Goal: Information Seeking & Learning: Learn about a topic

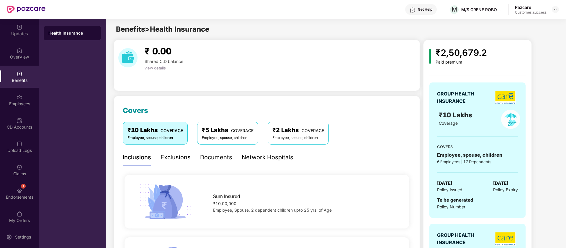
scroll to position [74, 0]
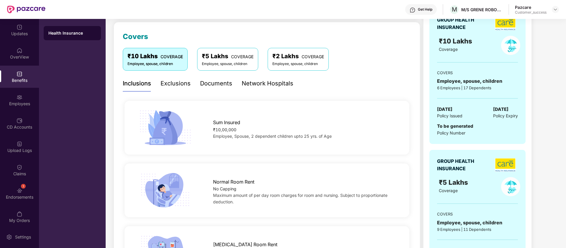
drag, startPoint x: 333, startPoint y: 137, endPoint x: 212, endPoint y: 140, distance: 121.0
click at [212, 140] on div "Sum Insured ₹10,00,000 Employee, Spouse, 2 dependent children upto 25 yrs. of A…" at bounding box center [267, 127] width 304 height 39
copy span "Employee, Spouse, 2 dependent children upto 25 yrs. of Age"
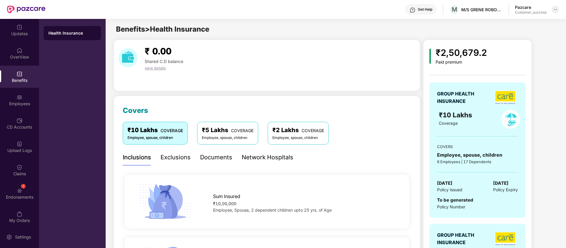
click at [557, 7] on img at bounding box center [555, 9] width 5 height 5
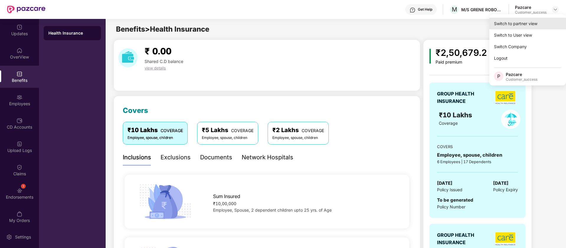
click at [523, 23] on div "Switch to partner view" at bounding box center [527, 24] width 77 height 12
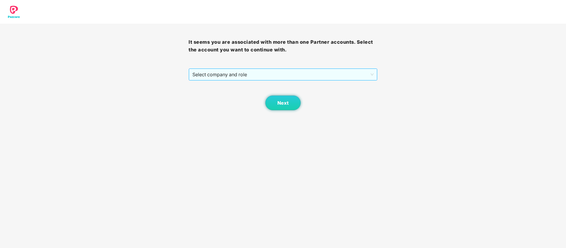
click at [284, 80] on div "Select company and role" at bounding box center [283, 74] width 189 height 12
click at [265, 69] on span "Select company and role" at bounding box center [282, 74] width 181 height 11
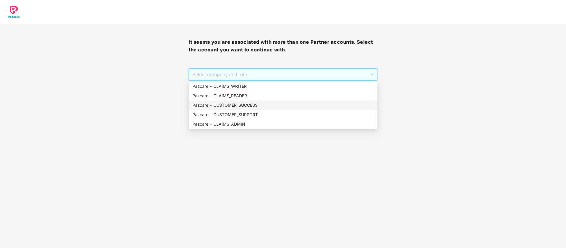
click at [257, 106] on div "Pazcare - CUSTOMER_SUCCESS" at bounding box center [282, 105] width 181 height 6
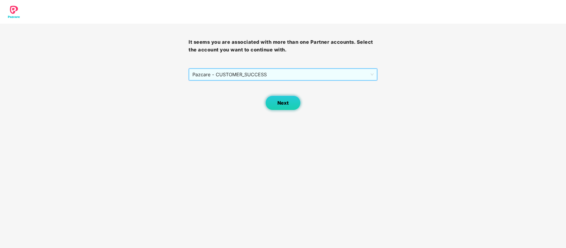
click at [288, 103] on span "Next" at bounding box center [282, 103] width 11 height 6
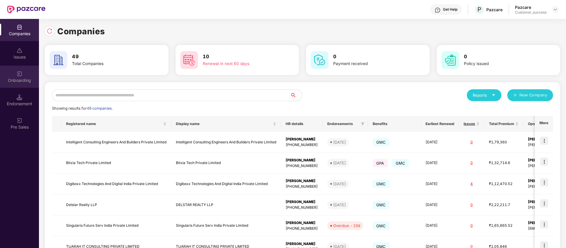
click at [21, 77] on div "Onboarding" at bounding box center [19, 80] width 39 height 6
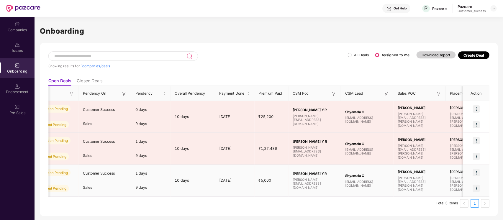
scroll to position [0, 203]
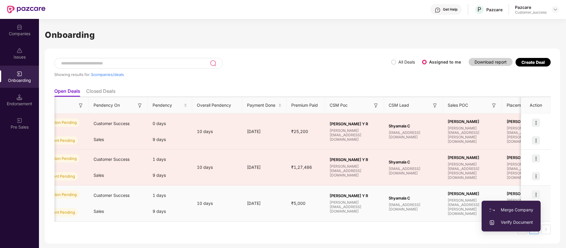
click at [524, 221] on span "Verify Document" at bounding box center [511, 222] width 44 height 6
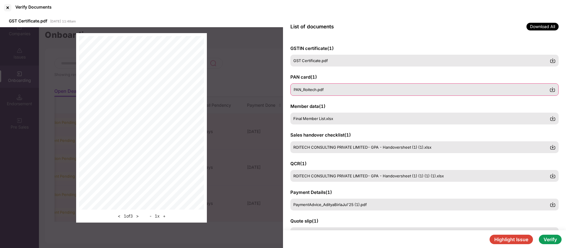
click at [356, 86] on div "PAN_Roitech.pdf" at bounding box center [424, 89] width 268 height 12
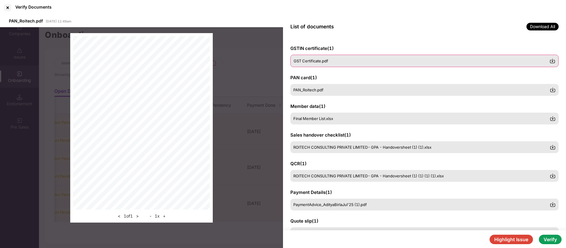
click at [356, 56] on div "GST Certificate.pdf" at bounding box center [424, 61] width 268 height 12
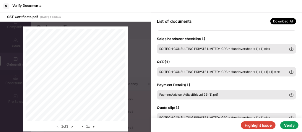
scroll to position [98, 0]
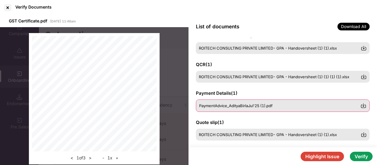
click at [257, 107] on span "PaymentAdvice_AdityaBirlaJul'25 (1).pdf" at bounding box center [235, 105] width 73 height 5
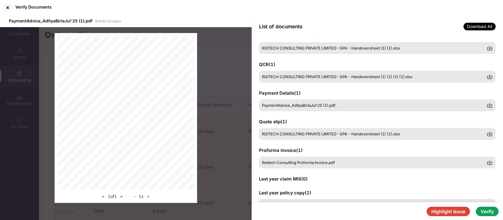
scroll to position [0, 0]
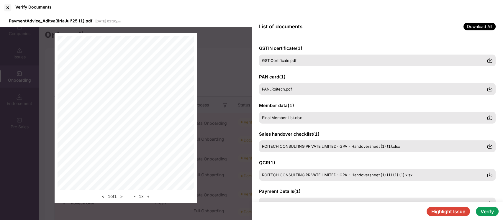
click at [9, 6] on div at bounding box center [7, 7] width 9 height 9
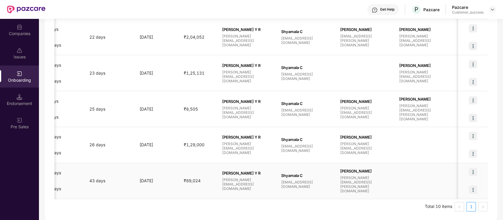
scroll to position [0, 310]
click at [472, 171] on img at bounding box center [473, 172] width 8 height 8
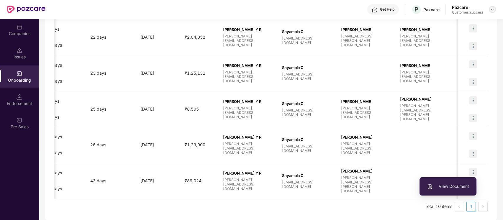
click at [492, 7] on img at bounding box center [492, 9] width 5 height 5
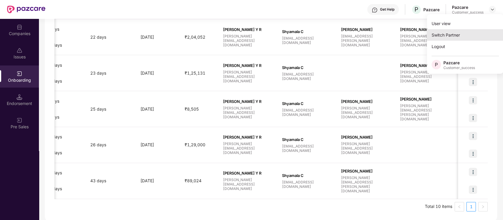
click at [471, 32] on div "Switch Partner" at bounding box center [465, 35] width 77 height 12
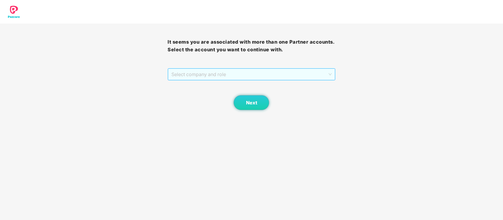
click at [307, 73] on span "Select company and role" at bounding box center [251, 74] width 160 height 11
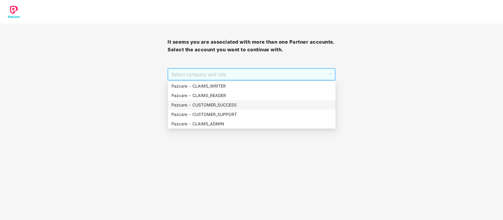
click at [249, 107] on div "Pazcare - CUSTOMER_SUCCESS" at bounding box center [251, 105] width 161 height 6
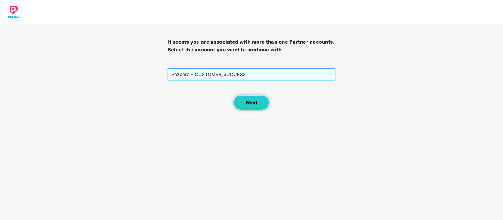
click at [257, 103] on span "Next" at bounding box center [251, 103] width 11 height 6
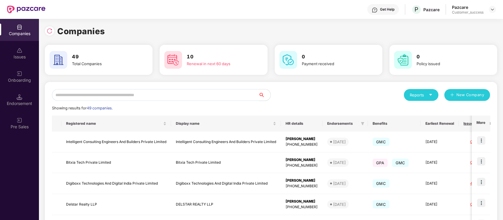
click at [156, 91] on input "text" at bounding box center [155, 95] width 207 height 12
type input "*"
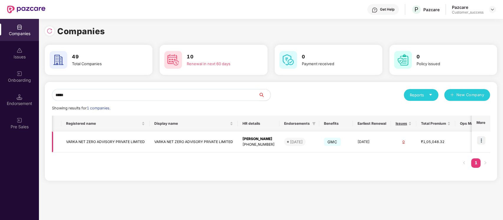
scroll to position [0, 27]
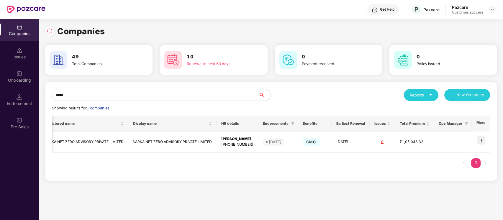
type input "*****"
click at [481, 142] on img at bounding box center [481, 140] width 8 height 8
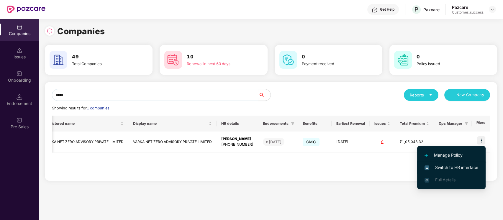
click at [469, 166] on span "Switch to HR interface" at bounding box center [452, 167] width 54 height 6
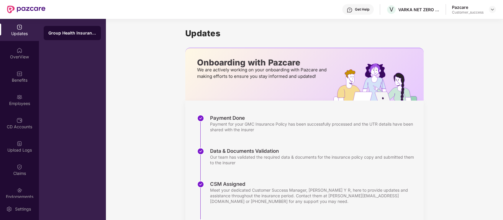
click at [497, 11] on header "Get Help V VARKA NET ZERO ADVISORY PRIVATE LIMITED Pazcare Customer_success" at bounding box center [251, 9] width 503 height 19
click at [493, 8] on img at bounding box center [492, 9] width 5 height 5
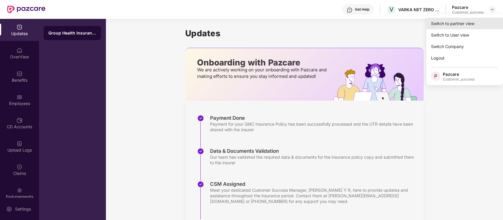
click at [483, 19] on div "Switch to partner view" at bounding box center [464, 24] width 77 height 12
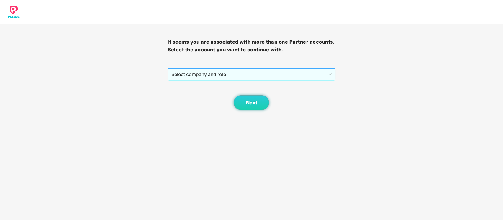
click at [314, 75] on span "Select company and role" at bounding box center [251, 74] width 160 height 11
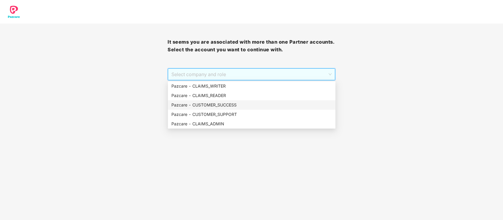
click at [253, 107] on div "Pazcare - CUSTOMER_SUCCESS" at bounding box center [251, 105] width 161 height 6
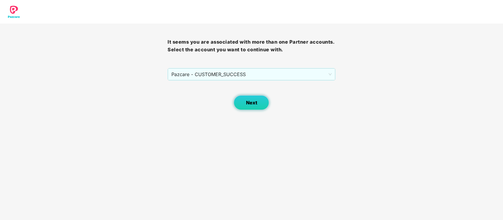
click at [243, 104] on button "Next" at bounding box center [251, 102] width 35 height 15
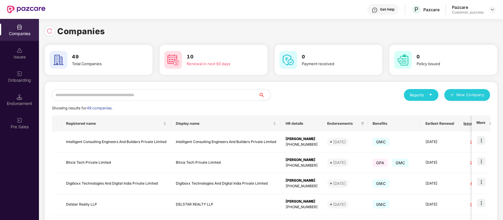
click at [25, 76] on div "Onboarding" at bounding box center [19, 77] width 39 height 22
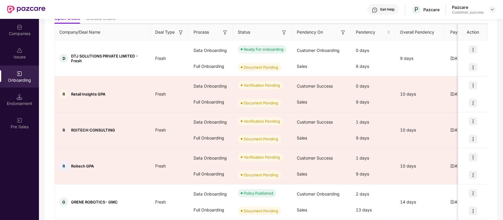
scroll to position [75, 0]
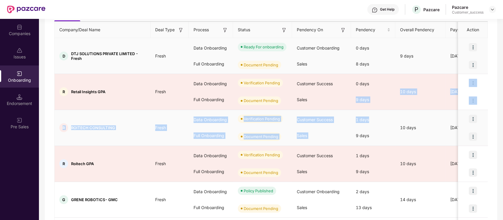
drag, startPoint x: 380, startPoint y: 118, endPoint x: 377, endPoint y: 59, distance: 59.1
click at [377, 59] on tbody "D DTJ SOLUTIONS PRIVATE LIMITED - Fresh Fresh Data Onboarding Full Onboarding R…" at bounding box center [486, 217] width 863 height 359
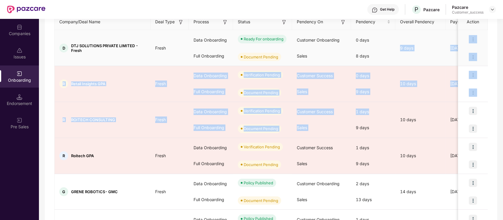
scroll to position [84, 0]
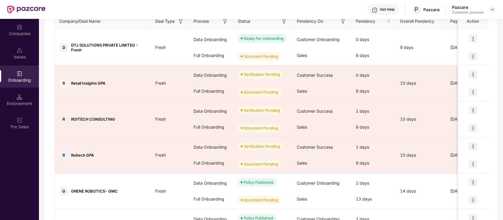
click at [145, 6] on div "Get Help P Pazcare Pazcare Customer_success" at bounding box center [270, 9] width 451 height 19
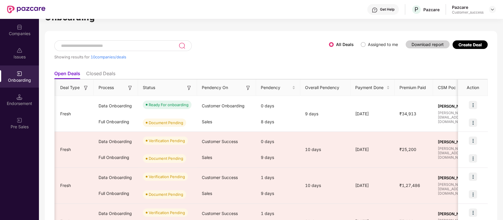
scroll to position [0, 0]
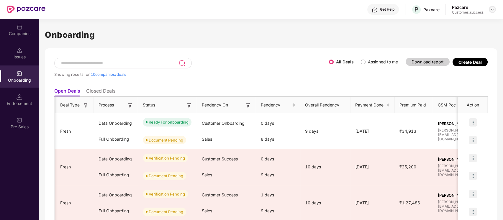
click at [493, 10] on img at bounding box center [492, 9] width 5 height 5
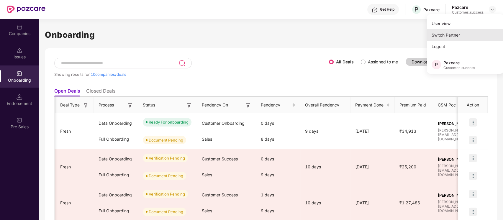
click at [480, 31] on div "Switch Partner" at bounding box center [465, 35] width 77 height 12
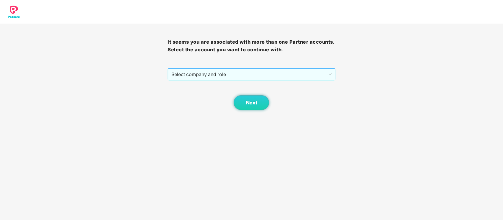
click at [265, 78] on span "Select company and role" at bounding box center [251, 74] width 160 height 11
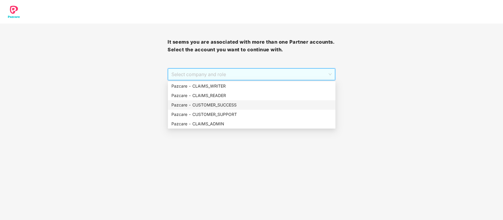
click at [244, 106] on div "Pazcare - CUSTOMER_SUCCESS" at bounding box center [251, 105] width 161 height 6
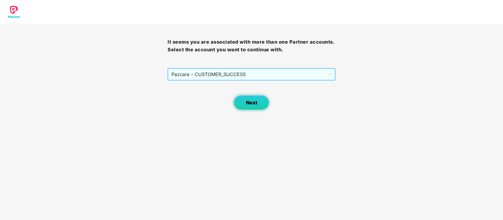
click at [262, 107] on button "Next" at bounding box center [251, 102] width 35 height 15
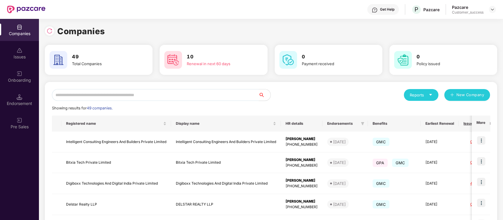
click at [80, 94] on input "text" at bounding box center [155, 95] width 207 height 12
type input "*"
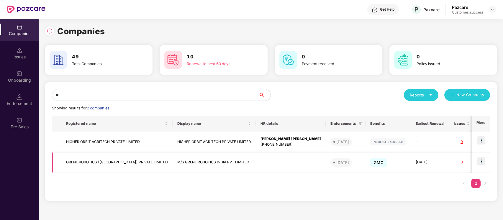
type input "**"
click at [483, 162] on img at bounding box center [481, 161] width 8 height 8
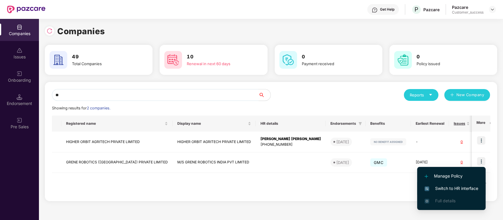
click at [466, 187] on span "Switch to HR interface" at bounding box center [452, 188] width 54 height 6
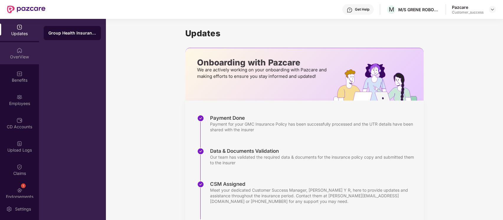
click at [21, 51] on div "OverView" at bounding box center [19, 53] width 39 height 22
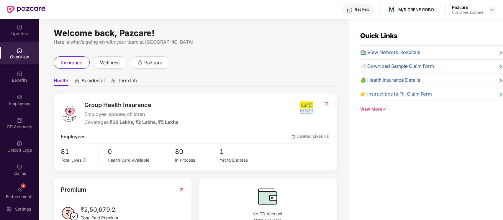
click at [17, 76] on img at bounding box center [20, 74] width 6 height 6
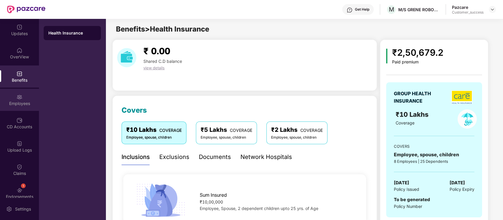
click at [27, 102] on div "Employees" at bounding box center [19, 104] width 39 height 6
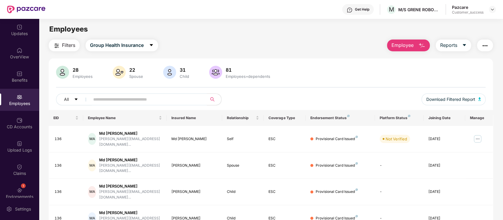
click at [487, 47] on img "button" at bounding box center [485, 45] width 7 height 7
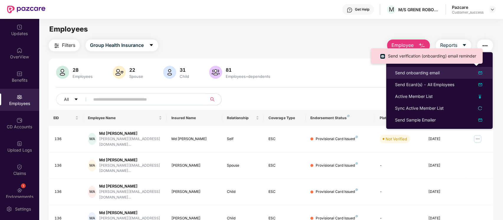
click at [481, 71] on img at bounding box center [480, 72] width 7 height 7
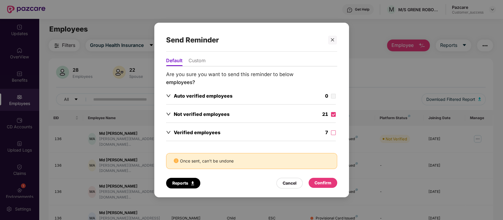
click at [330, 182] on div "Confirm" at bounding box center [323, 183] width 17 height 6
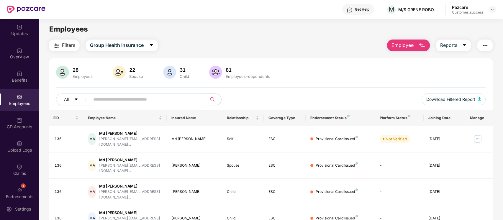
click at [351, 47] on div "Filters Group Health Insurance Employee Reports" at bounding box center [271, 46] width 445 height 12
click at [220, 24] on div "Employees" at bounding box center [271, 29] width 464 height 11
click at [492, 8] on img at bounding box center [492, 9] width 5 height 5
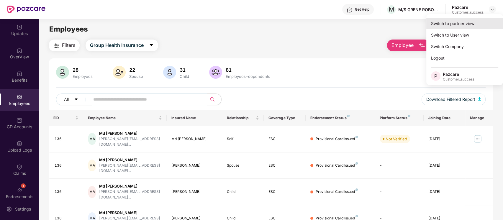
click at [457, 24] on div "Switch to partner view" at bounding box center [464, 24] width 77 height 12
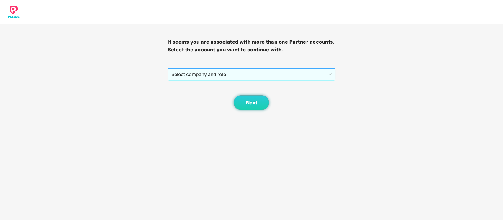
click at [292, 76] on span "Select company and role" at bounding box center [251, 74] width 160 height 11
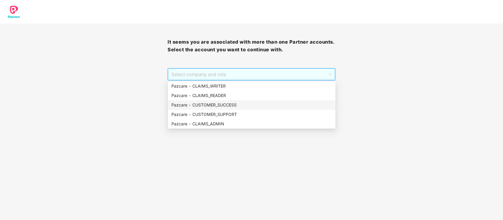
click at [253, 105] on div "Pazcare - CUSTOMER_SUCCESS" at bounding box center [251, 105] width 161 height 6
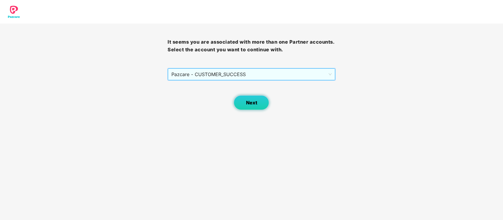
click at [258, 100] on button "Next" at bounding box center [251, 102] width 35 height 15
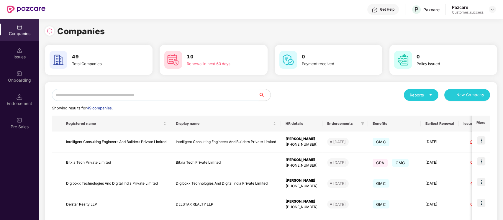
click at [111, 96] on input "text" at bounding box center [155, 95] width 207 height 12
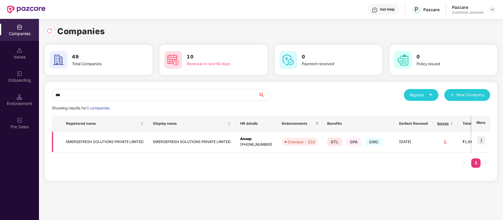
type input "***"
click at [482, 140] on img at bounding box center [481, 140] width 8 height 8
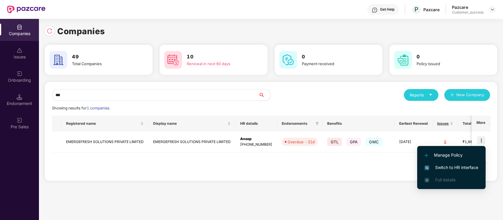
click at [471, 166] on span "Switch to HR interface" at bounding box center [452, 167] width 54 height 6
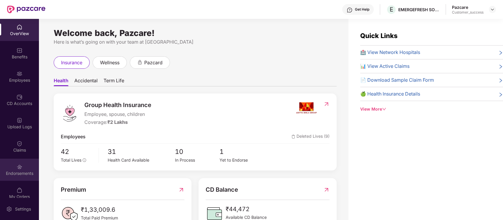
click at [12, 167] on div "Endorsements" at bounding box center [19, 170] width 39 height 22
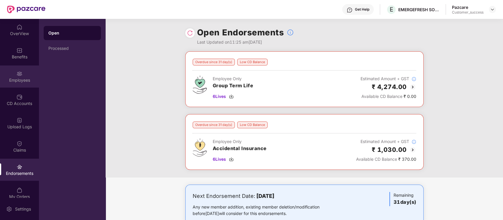
click at [19, 80] on div "Employees" at bounding box center [19, 80] width 39 height 6
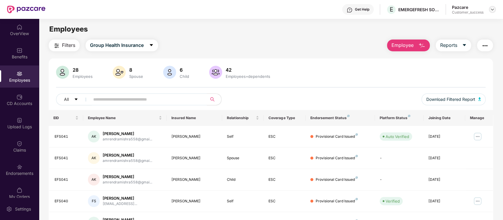
click at [494, 10] on img at bounding box center [492, 9] width 5 height 5
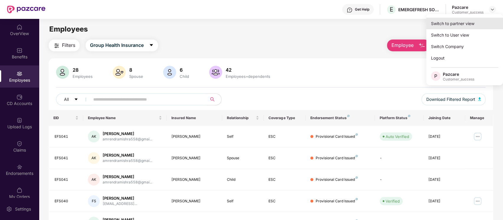
click at [469, 24] on div "Switch to partner view" at bounding box center [464, 24] width 77 height 12
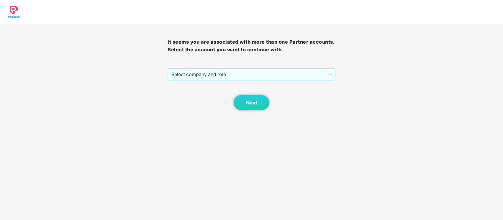
click at [315, 66] on div "It seems you are associated with more than one Partner accounts. Select the acc…" at bounding box center [252, 67] width 168 height 86
click at [316, 67] on div "It seems you are associated with more than one Partner accounts. Select the acc…" at bounding box center [252, 67] width 168 height 86
click at [316, 72] on span "Select company and role" at bounding box center [251, 74] width 160 height 11
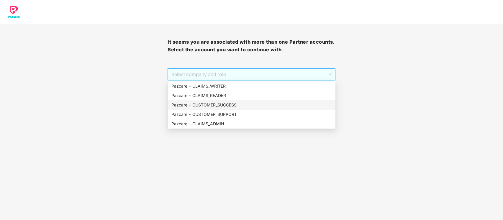
click at [254, 103] on div "Pazcare - CUSTOMER_SUCCESS" at bounding box center [251, 105] width 161 height 6
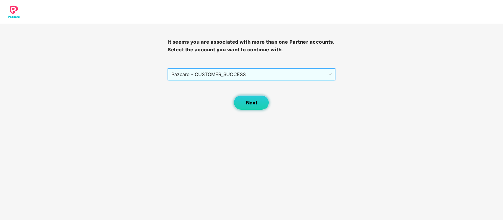
click at [261, 105] on button "Next" at bounding box center [251, 102] width 35 height 15
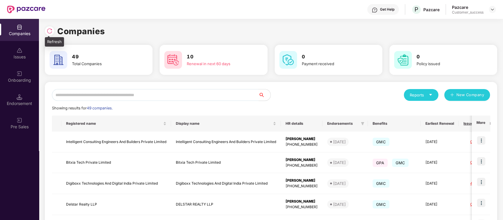
click at [50, 31] on img at bounding box center [50, 31] width 6 height 6
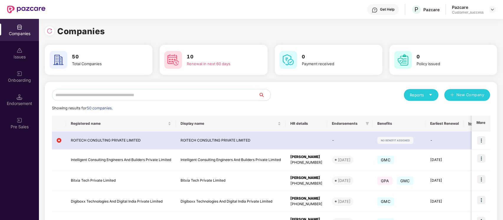
click at [109, 98] on input "text" at bounding box center [155, 95] width 207 height 12
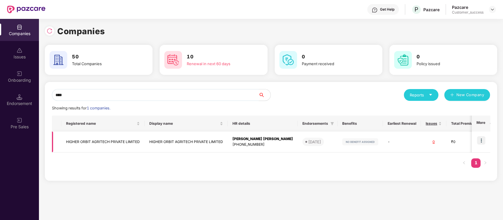
type input "****"
click at [482, 141] on img at bounding box center [481, 140] width 8 height 8
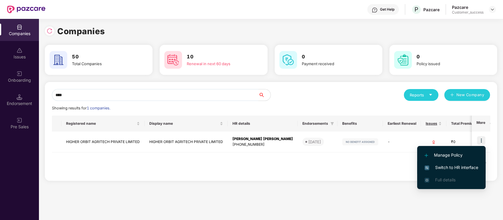
click at [463, 167] on span "Switch to HR interface" at bounding box center [452, 167] width 54 height 6
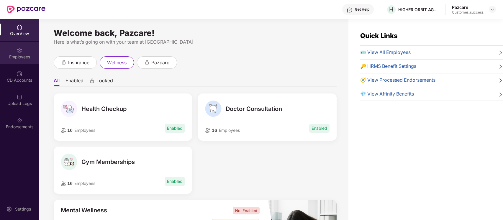
click at [22, 60] on div "Employees" at bounding box center [19, 53] width 39 height 22
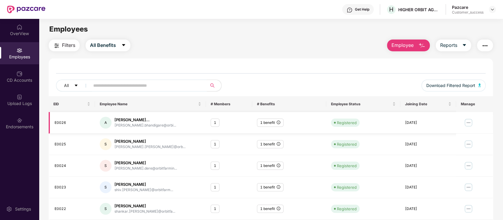
click at [467, 122] on img at bounding box center [468, 122] width 9 height 9
click at [489, 46] on button "button" at bounding box center [485, 46] width 16 height 12
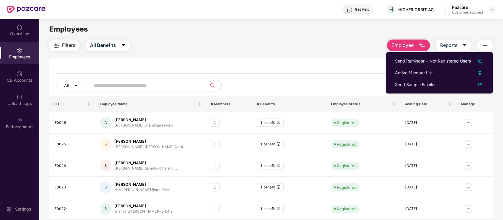
click at [292, 46] on div "Filters All Benefits Employee Reports" at bounding box center [271, 46] width 445 height 12
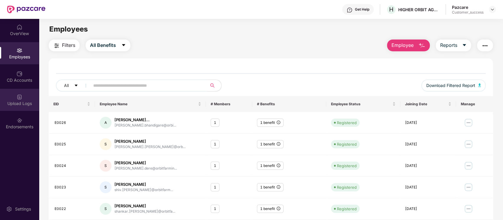
click at [16, 93] on div "Upload Logs" at bounding box center [19, 100] width 39 height 22
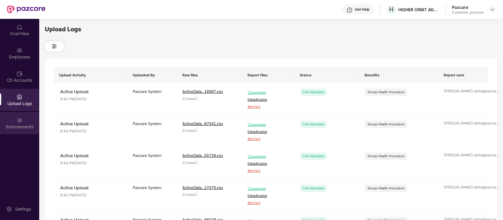
click at [22, 124] on div "Endorsements" at bounding box center [19, 127] width 39 height 6
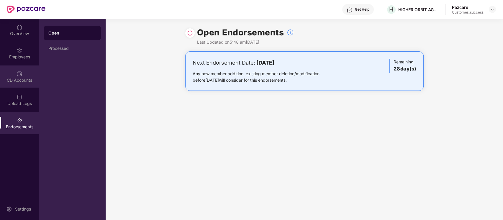
click at [20, 79] on div "CD Accounts" at bounding box center [19, 80] width 39 height 6
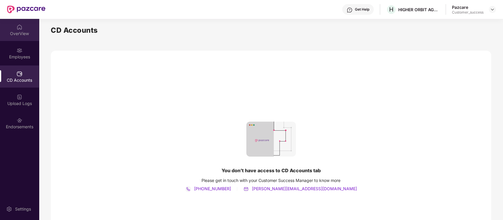
click at [31, 35] on div "OverView" at bounding box center [19, 34] width 39 height 6
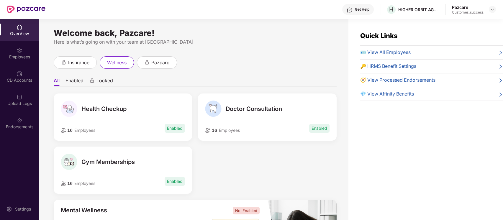
click at [361, 10] on div "Get Help" at bounding box center [362, 9] width 14 height 5
click at [215, 26] on div "Welcome back, Pazcare! Here is what’s going on with your team at Pazcare insura…" at bounding box center [194, 123] width 310 height 208
click at [17, 48] on img at bounding box center [20, 51] width 6 height 6
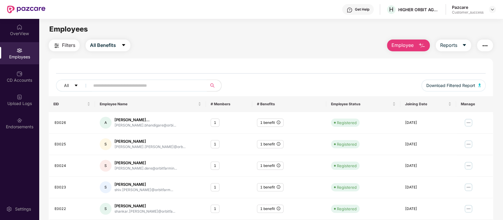
click at [488, 44] on img "button" at bounding box center [485, 45] width 7 height 7
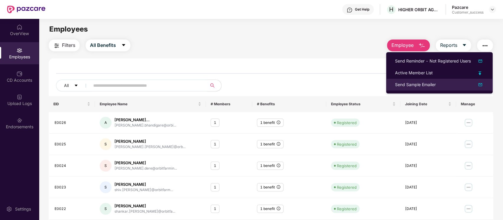
click at [481, 84] on img at bounding box center [480, 84] width 7 height 7
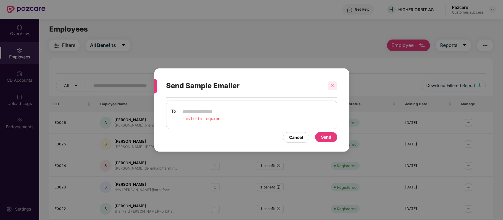
click at [331, 86] on icon "close" at bounding box center [333, 86] width 4 height 4
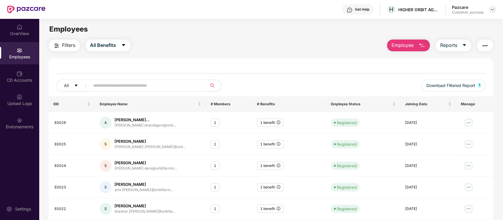
click at [493, 9] on img at bounding box center [492, 9] width 5 height 5
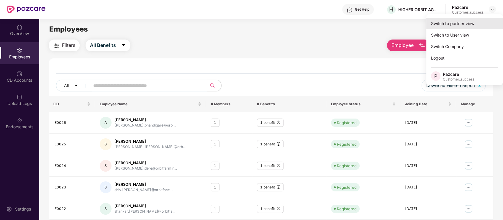
click at [469, 27] on div "Switch to partner view" at bounding box center [464, 24] width 77 height 12
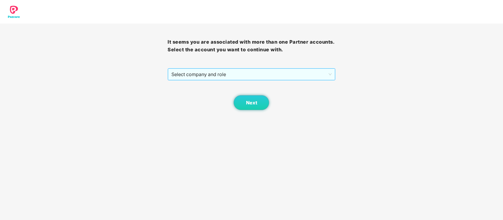
click at [298, 74] on span "Select company and role" at bounding box center [251, 74] width 160 height 11
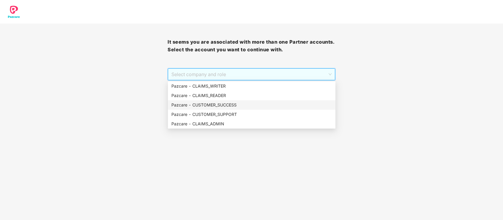
click at [242, 103] on div "Pazcare - CUSTOMER_SUCCESS" at bounding box center [251, 105] width 161 height 6
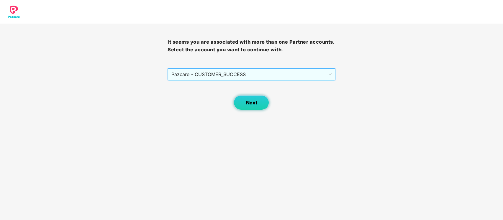
click at [257, 102] on button "Next" at bounding box center [251, 102] width 35 height 15
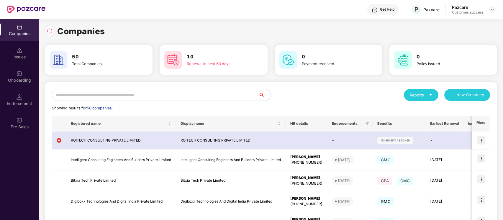
click at [132, 91] on input "text" at bounding box center [155, 95] width 207 height 12
click at [128, 89] on input "text" at bounding box center [155, 95] width 207 height 12
click at [157, 87] on div "Reports New Company Showing results for 50 companies. Registered name Display n…" at bounding box center [271, 224] width 452 height 284
click at [153, 99] on input "text" at bounding box center [155, 95] width 207 height 12
paste input "**********"
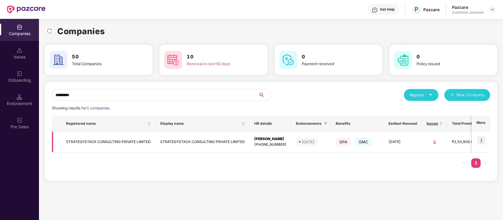
type input "*********"
click at [483, 142] on img at bounding box center [481, 140] width 8 height 8
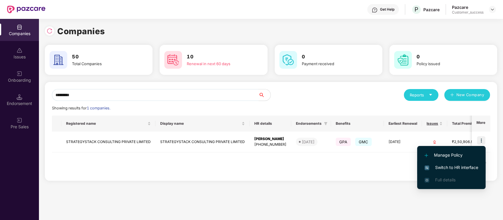
click at [461, 166] on span "Switch to HR interface" at bounding box center [452, 167] width 54 height 6
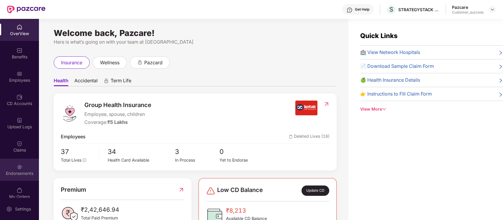
click at [17, 169] on img at bounding box center [20, 167] width 6 height 6
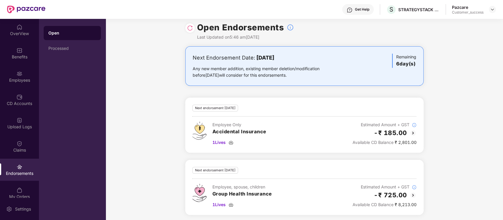
scroll to position [7, 0]
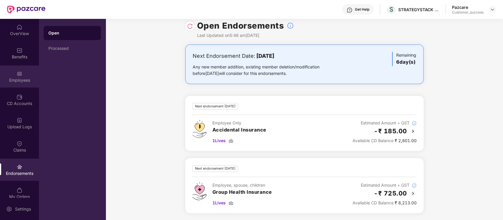
click at [17, 73] on img at bounding box center [20, 74] width 6 height 6
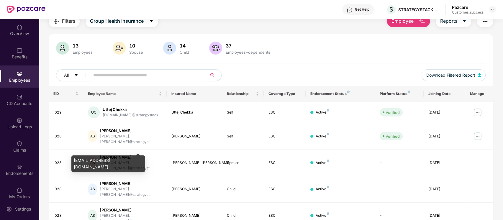
scroll to position [11, 0]
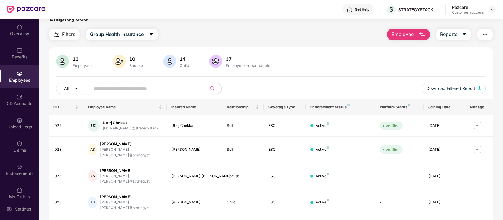
click at [153, 81] on div "13 Employees 10 Spouse 14 Child [DEMOGRAPHIC_DATA] Employees+dependents All Dow…" at bounding box center [271, 77] width 445 height 44
click at [151, 92] on input "text" at bounding box center [146, 88] width 106 height 9
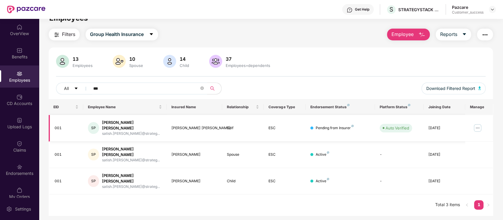
type input "***"
click at [477, 127] on img at bounding box center [477, 127] width 9 height 9
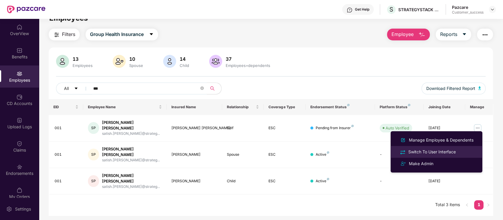
click at [428, 152] on div "Switch To User Interface" at bounding box center [432, 152] width 50 height 6
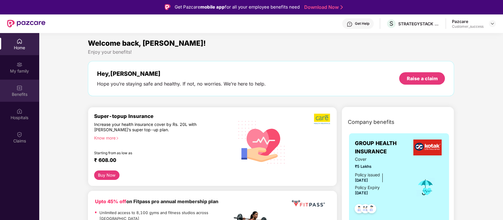
click at [22, 88] on div "Benefits" at bounding box center [19, 91] width 39 height 22
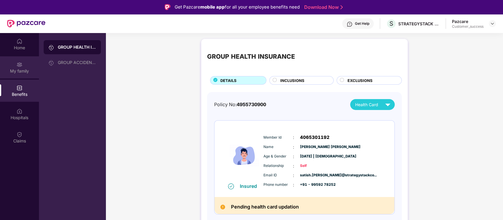
click at [17, 71] on div "My family" at bounding box center [19, 71] width 39 height 6
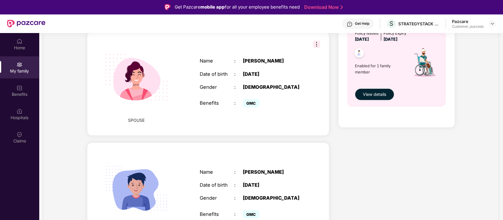
scroll to position [0, 0]
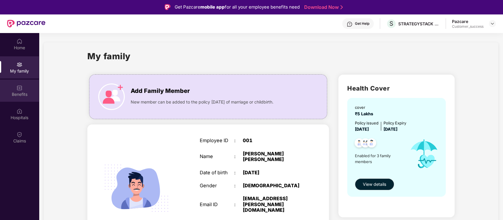
click at [21, 86] on img at bounding box center [20, 88] width 6 height 6
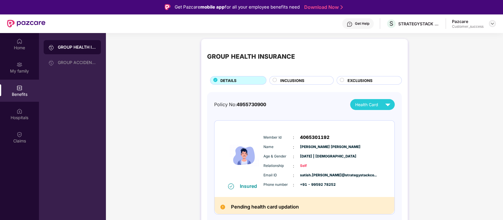
click at [491, 23] on img at bounding box center [492, 23] width 5 height 5
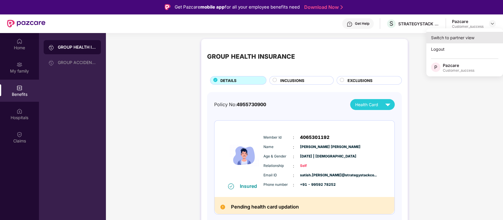
click at [477, 36] on div "Switch to partner view" at bounding box center [464, 38] width 77 height 12
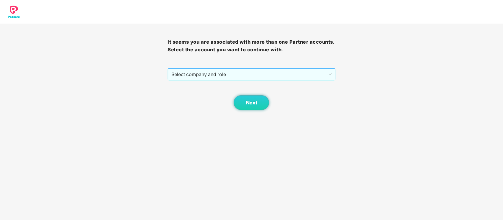
click at [277, 80] on div "Select company and role" at bounding box center [252, 74] width 168 height 12
click at [274, 76] on span "Select company and role" at bounding box center [251, 74] width 160 height 11
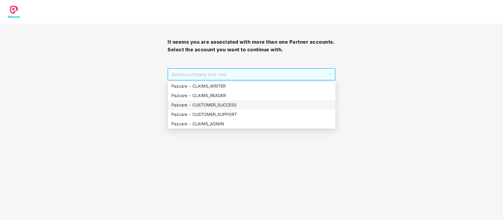
click at [242, 105] on div "Pazcare - CUSTOMER_SUCCESS" at bounding box center [251, 105] width 161 height 6
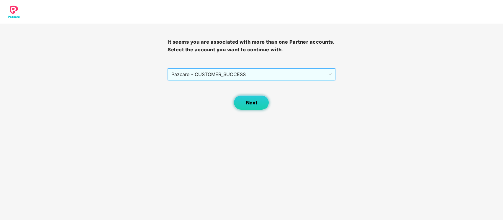
click at [257, 103] on button "Next" at bounding box center [251, 102] width 35 height 15
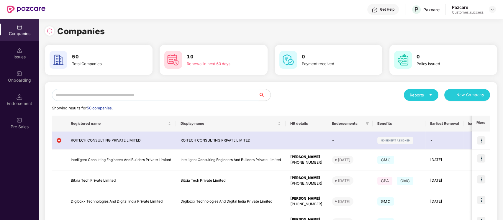
click at [161, 96] on input "text" at bounding box center [155, 95] width 207 height 12
paste input "**********"
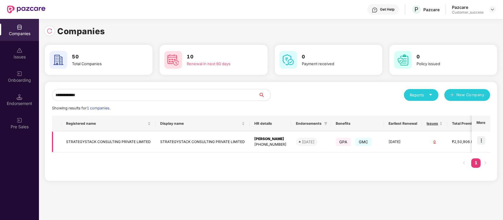
type input "**********"
click at [482, 140] on img at bounding box center [481, 140] width 8 height 8
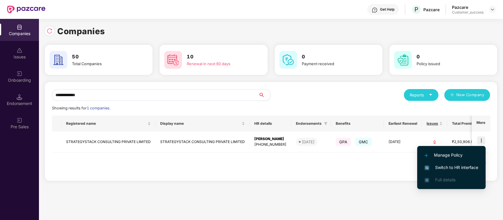
click at [85, 91] on input "**********" at bounding box center [155, 95] width 207 height 12
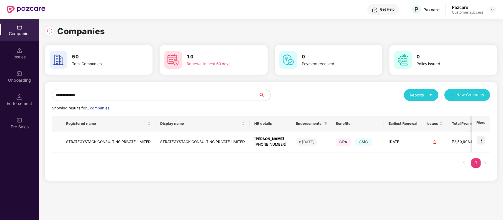
click at [68, 97] on input "**********" at bounding box center [155, 95] width 207 height 12
click at [479, 140] on img at bounding box center [481, 140] width 8 height 8
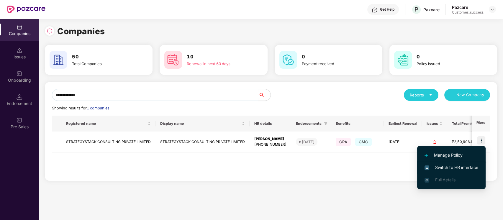
click at [449, 166] on span "Switch to HR interface" at bounding box center [452, 167] width 54 height 6
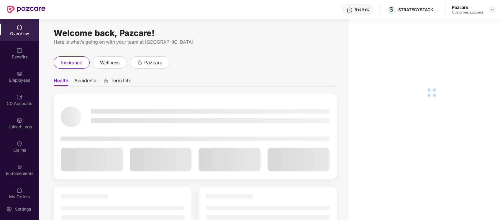
click at [19, 75] on img at bounding box center [20, 74] width 6 height 6
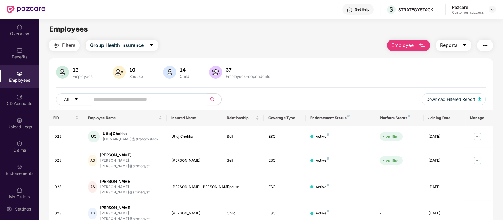
click at [467, 44] on icon "caret-down" at bounding box center [464, 45] width 5 height 5
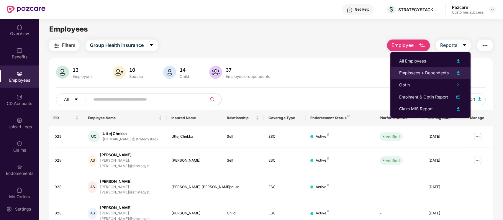
click at [458, 73] on img at bounding box center [458, 72] width 7 height 7
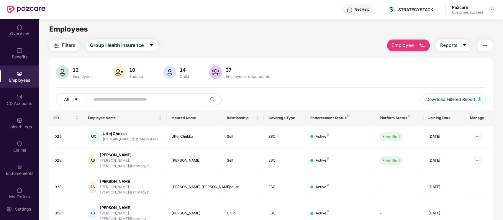
click at [490, 11] on img at bounding box center [492, 9] width 5 height 5
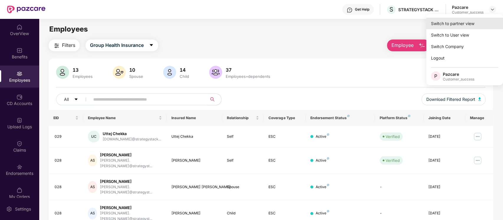
click at [473, 25] on div "Switch to partner view" at bounding box center [464, 24] width 77 height 12
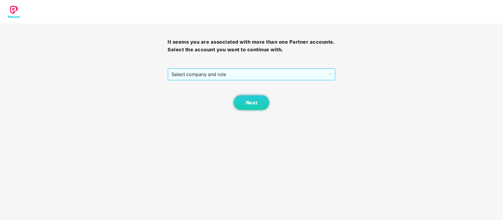
click at [312, 79] on span "Select company and role" at bounding box center [251, 74] width 160 height 11
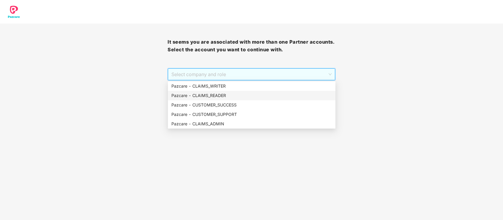
click at [279, 102] on div "Pazcare - CUSTOMER_SUCCESS" at bounding box center [251, 105] width 161 height 6
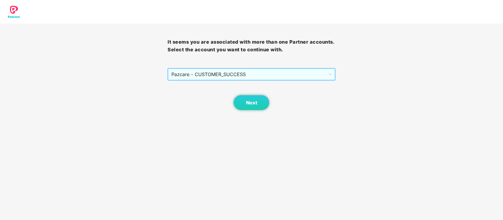
click at [279, 103] on div "Next" at bounding box center [252, 96] width 168 height 30
click at [264, 105] on button "Next" at bounding box center [251, 102] width 35 height 15
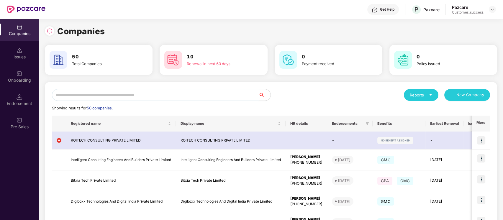
click at [173, 93] on input "text" at bounding box center [155, 95] width 207 height 12
paste input "*********"
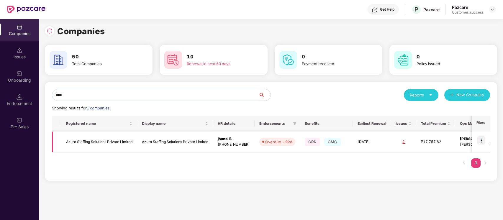
type input "****"
click at [483, 142] on img at bounding box center [481, 140] width 8 height 8
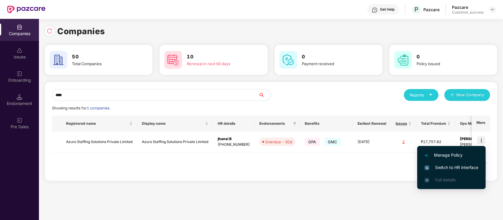
click at [464, 168] on span "Switch to HR interface" at bounding box center [452, 167] width 54 height 6
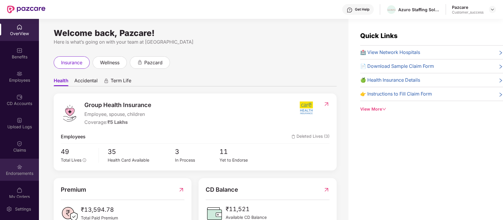
click at [18, 168] on img at bounding box center [20, 167] width 6 height 6
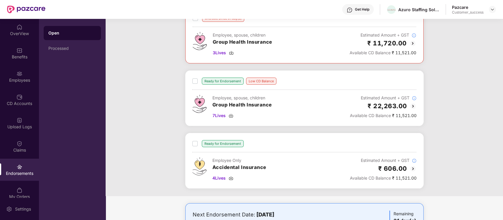
scroll to position [269, 0]
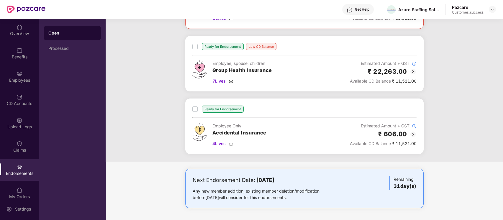
click at [262, 182] on b "[DATE]" at bounding box center [265, 180] width 18 height 6
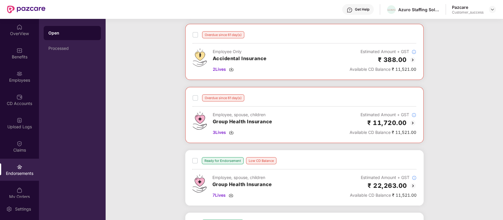
scroll to position [152, 0]
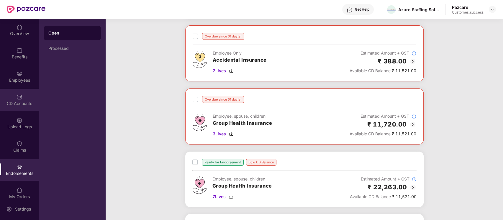
click at [28, 96] on div "CD Accounts" at bounding box center [19, 100] width 39 height 22
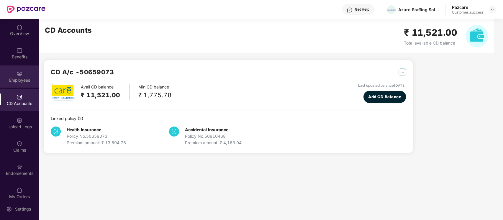
click at [26, 81] on div "Employees" at bounding box center [19, 80] width 39 height 6
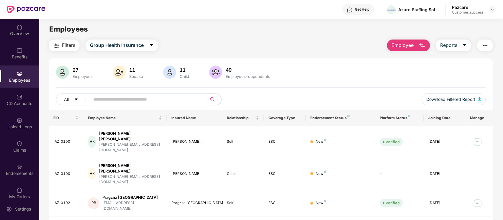
scroll to position [142, 0]
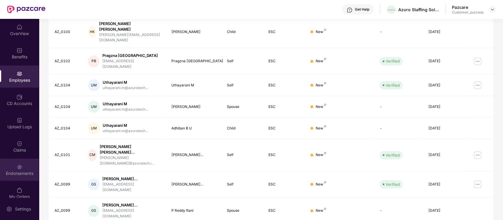
click at [30, 164] on div "Endorsements" at bounding box center [19, 170] width 39 height 22
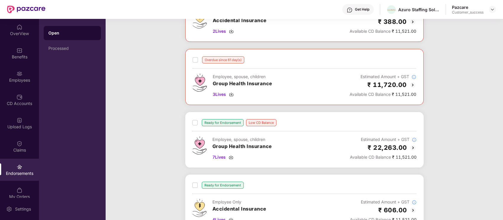
scroll to position [192, 0]
click at [493, 9] on img at bounding box center [492, 9] width 5 height 5
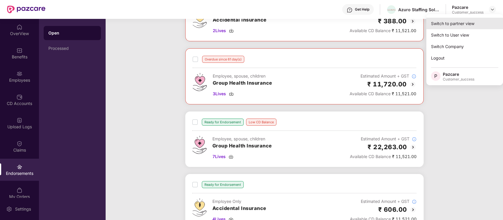
click at [472, 26] on div "Switch to partner view" at bounding box center [464, 24] width 77 height 12
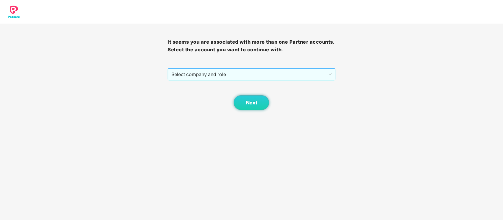
click at [320, 78] on span "Select company and role" at bounding box center [251, 74] width 160 height 11
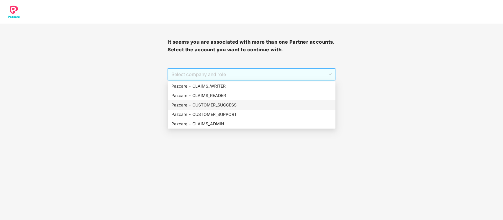
click at [246, 107] on div "Pazcare - CUSTOMER_SUCCESS" at bounding box center [251, 105] width 161 height 6
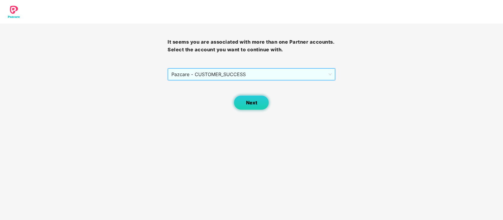
click at [253, 105] on span "Next" at bounding box center [251, 103] width 11 height 6
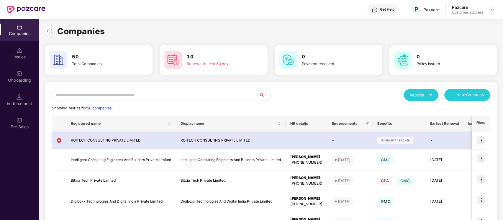
click at [164, 93] on input "text" at bounding box center [155, 95] width 207 height 12
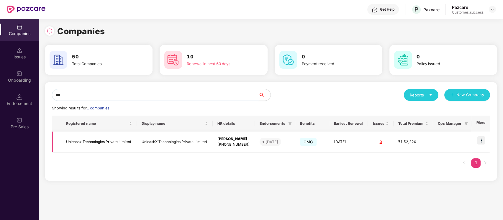
scroll to position [0, 0]
type input "***"
click at [17, 81] on div "Onboarding" at bounding box center [19, 80] width 39 height 6
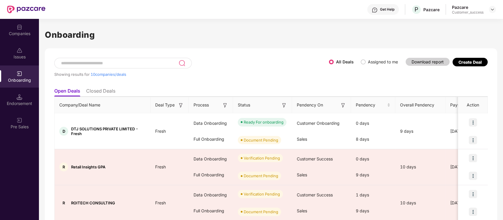
click at [129, 62] on input at bounding box center [119, 63] width 118 height 5
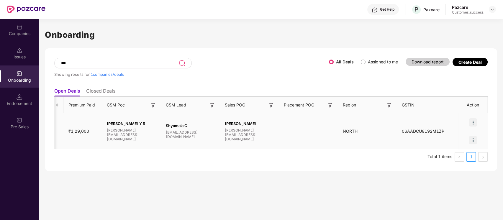
scroll to position [0, 429]
type input "*"
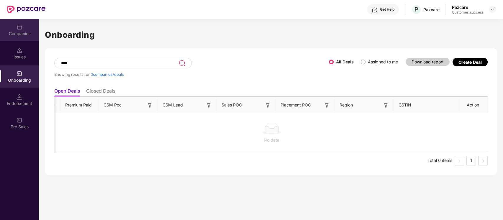
type input "****"
click at [18, 31] on div "Companies" at bounding box center [19, 34] width 39 height 6
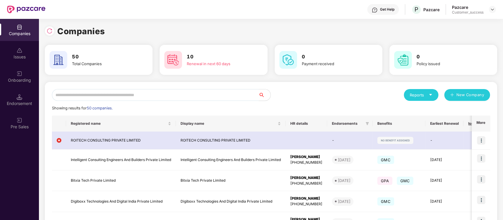
click at [103, 93] on input "text" at bounding box center [155, 95] width 207 height 12
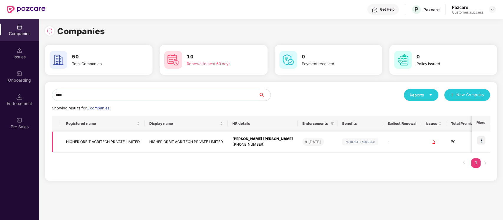
type input "****"
click at [482, 141] on img at bounding box center [481, 140] width 8 height 8
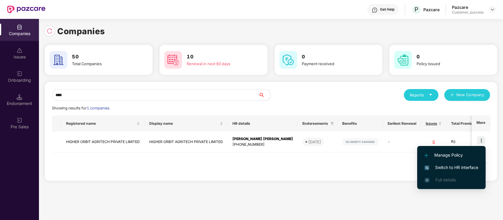
click at [472, 166] on span "Switch to HR interface" at bounding box center [452, 167] width 54 height 6
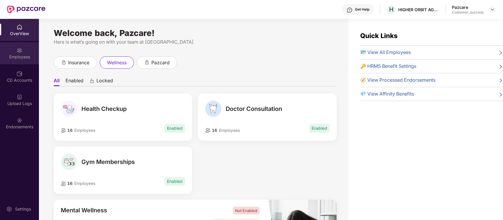
click at [19, 48] on img at bounding box center [20, 51] width 6 height 6
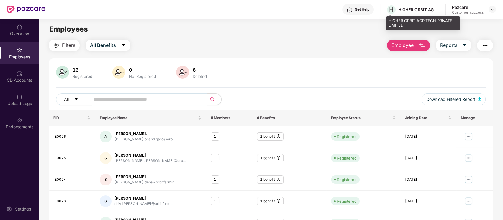
click at [410, 8] on div "HIGHER ORBIT AGRITECH PRIVATE LIMITED" at bounding box center [418, 10] width 41 height 6
copy div "HIGHER ORBIT AGRITECH PRIVATE LIMITED"
click at [391, 20] on div "HIGHER ORBIT AGRITECH PRIVATE LIMITED" at bounding box center [423, 23] width 74 height 14
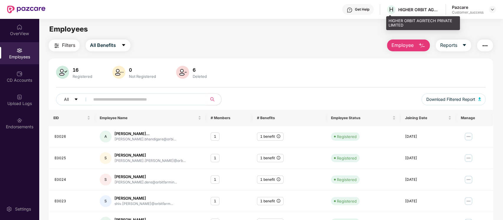
click at [391, 20] on div "HIGHER ORBIT AGRITECH PRIVATE LIMITED" at bounding box center [423, 23] width 74 height 14
copy div "HIGHER ORBIT AGRITECH PRIVATE LIMITED"
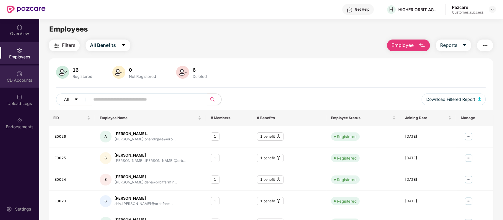
click at [23, 74] on div "CD Accounts" at bounding box center [19, 77] width 39 height 22
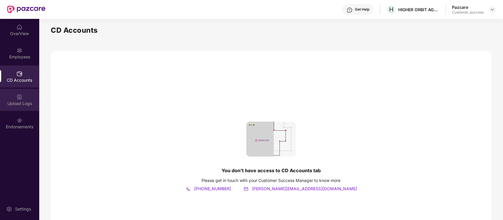
click at [26, 107] on div "Upload Logs" at bounding box center [19, 100] width 39 height 22
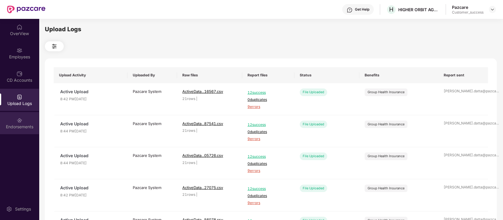
click at [32, 125] on div "Endorsements" at bounding box center [19, 127] width 39 height 6
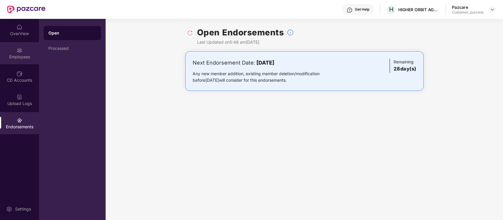
click at [24, 51] on div "Employees" at bounding box center [19, 53] width 39 height 22
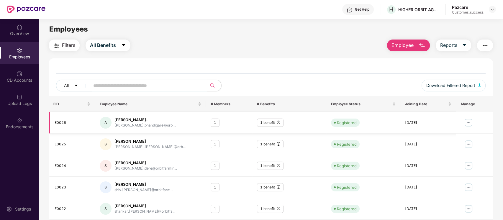
click at [468, 122] on img at bounding box center [468, 122] width 9 height 9
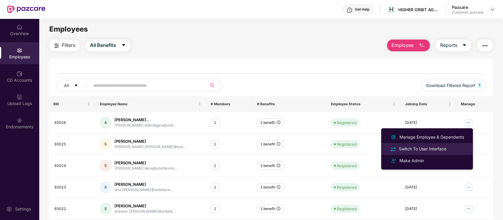
click at [455, 145] on div "Switch To User Interface" at bounding box center [427, 148] width 76 height 7
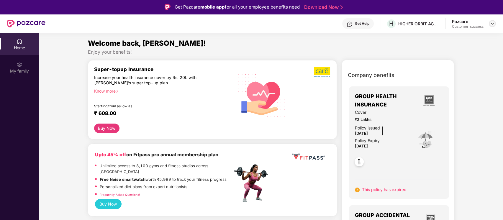
click at [493, 22] on img at bounding box center [492, 23] width 5 height 5
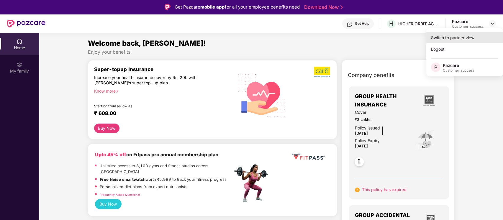
click at [470, 40] on div "Switch to partner view" at bounding box center [464, 38] width 77 height 12
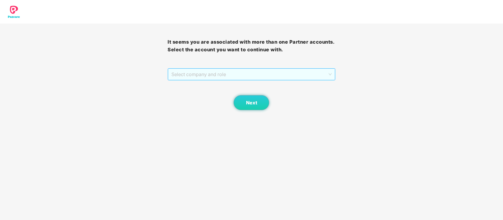
click at [321, 76] on span "Select company and role" at bounding box center [251, 74] width 160 height 11
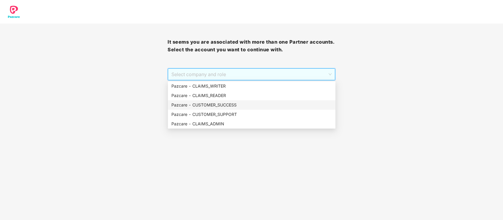
click at [253, 106] on div "Pazcare - CUSTOMER_SUCCESS" at bounding box center [251, 105] width 161 height 6
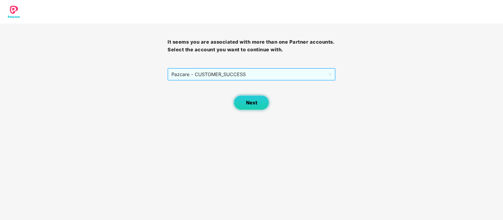
click at [250, 106] on button "Next" at bounding box center [251, 102] width 35 height 15
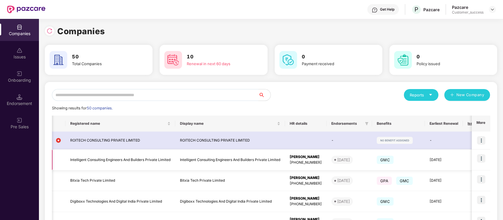
scroll to position [150, 0]
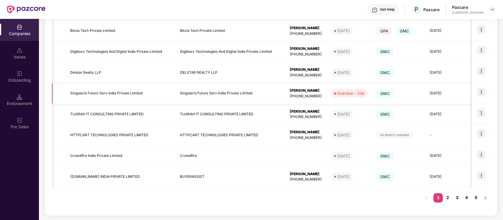
click at [480, 92] on img at bounding box center [481, 92] width 8 height 8
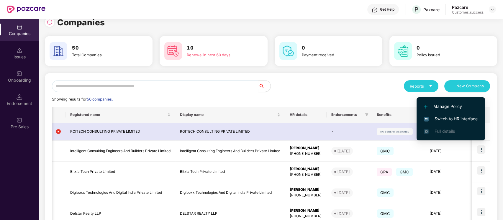
scroll to position [7, 0]
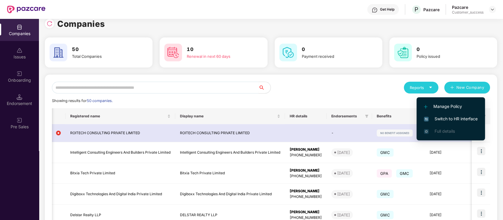
click at [423, 86] on div "Reports" at bounding box center [421, 88] width 23 height 6
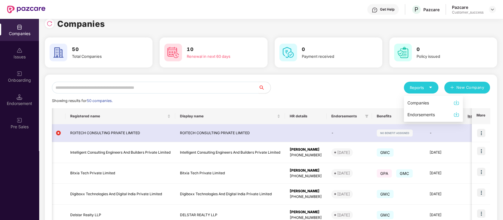
click at [415, 114] on div "Endorsements" at bounding box center [421, 115] width 27 height 6
click at [142, 86] on input "text" at bounding box center [155, 88] width 207 height 12
paste input "**********"
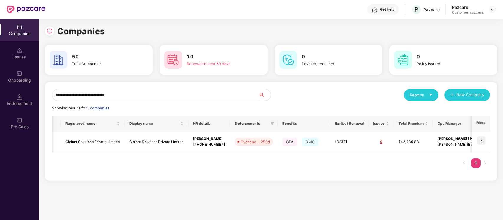
scroll to position [0, 0]
type input "**********"
click at [481, 140] on img at bounding box center [481, 140] width 8 height 8
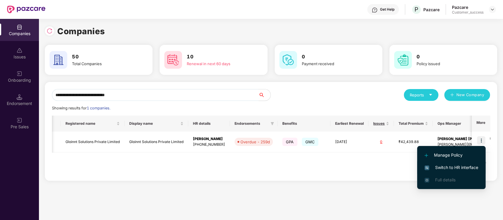
click at [465, 167] on span "Switch to HR interface" at bounding box center [452, 167] width 54 height 6
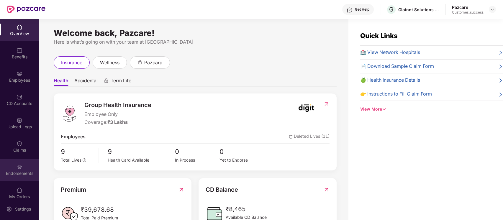
click at [20, 165] on img at bounding box center [20, 167] width 6 height 6
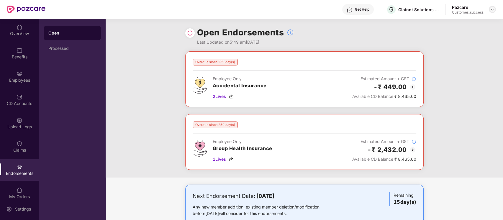
click at [495, 7] on img at bounding box center [492, 9] width 5 height 5
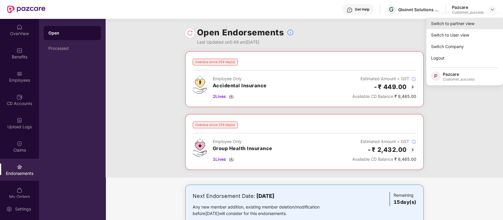
click at [473, 22] on div "Switch to partner view" at bounding box center [464, 24] width 77 height 12
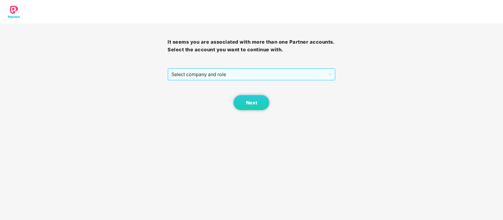
click at [331, 70] on span "Select company and role" at bounding box center [251, 74] width 160 height 11
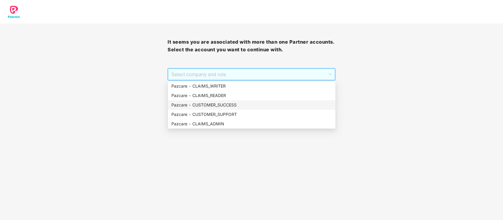
click at [252, 107] on div "Pazcare - CUSTOMER_SUCCESS" at bounding box center [251, 105] width 161 height 6
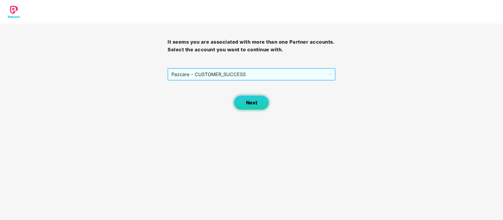
click at [248, 100] on span "Next" at bounding box center [251, 103] width 11 height 6
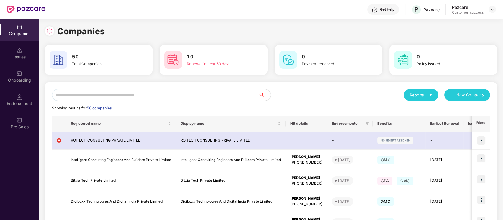
click at [163, 98] on input "text" at bounding box center [155, 95] width 207 height 12
paste input "**********"
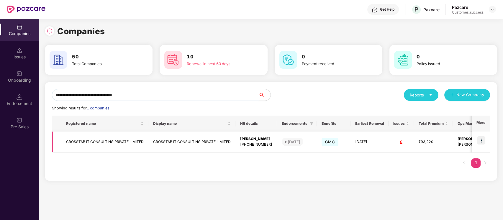
type input "**********"
click at [480, 141] on img at bounding box center [481, 140] width 8 height 8
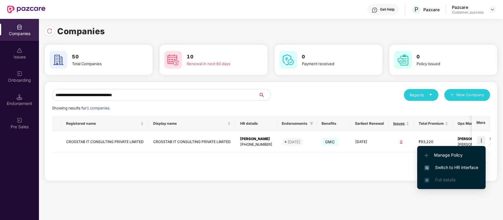
click at [472, 166] on span "Switch to HR interface" at bounding box center [452, 167] width 54 height 6
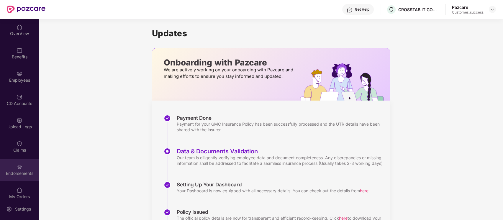
click at [14, 171] on div "Endorsements" at bounding box center [19, 174] width 39 height 6
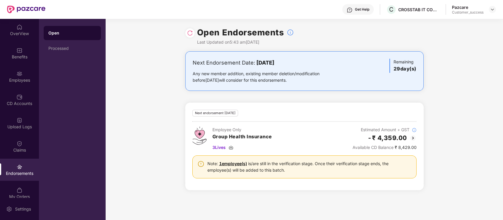
click at [11, 65] on div "OverView Benefits Employees CD Accounts Upload Logs Claims Endorsements My Orde…" at bounding box center [19, 108] width 39 height 179
click at [14, 73] on div "Employees" at bounding box center [19, 77] width 39 height 22
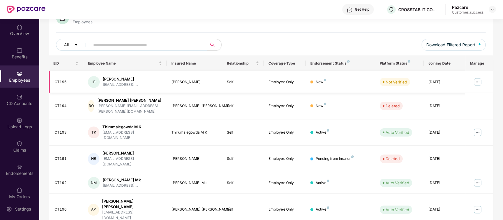
scroll to position [66, 0]
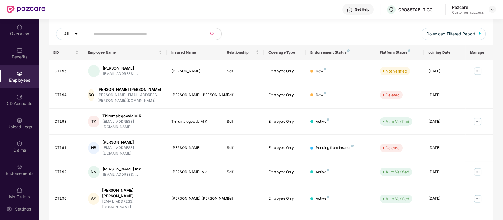
click at [291, 6] on div "Get Help C CROSSTAB IT CONSULTING PRIVATE LIMITED Pazcare Customer_success" at bounding box center [270, 9] width 451 height 19
click at [491, 9] on img at bounding box center [492, 9] width 5 height 5
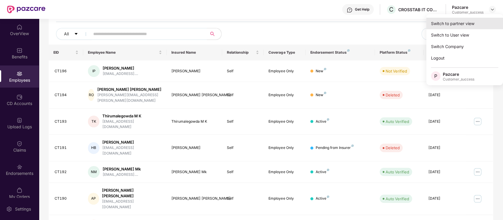
click at [450, 25] on div "Switch to partner view" at bounding box center [464, 24] width 77 height 12
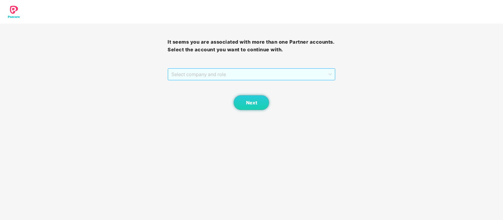
click at [274, 68] on div "Select company and role" at bounding box center [251, 74] width 167 height 12
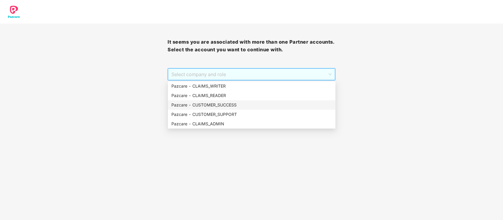
click at [241, 104] on div "Pazcare - CUSTOMER_SUCCESS" at bounding box center [251, 105] width 161 height 6
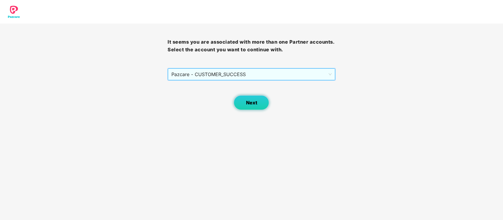
click at [253, 109] on button "Next" at bounding box center [251, 102] width 35 height 15
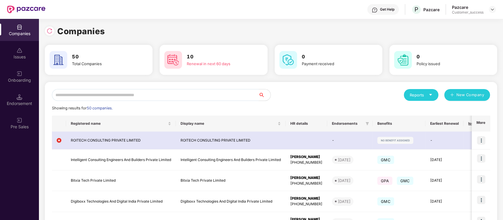
click at [168, 96] on input "text" at bounding box center [155, 95] width 207 height 12
paste input "**********"
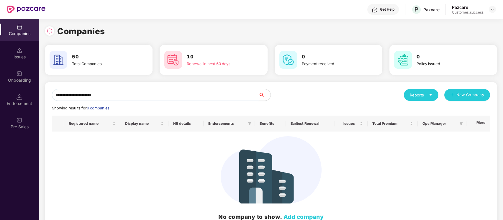
drag, startPoint x: 82, startPoint y: 95, endPoint x: 161, endPoint y: 91, distance: 78.6
click at [161, 91] on input "**********" at bounding box center [155, 95] width 207 height 12
click at [73, 95] on input "**********" at bounding box center [155, 95] width 207 height 12
click at [57, 97] on input "**********" at bounding box center [155, 95] width 207 height 12
click at [57, 95] on input "**********" at bounding box center [155, 95] width 207 height 12
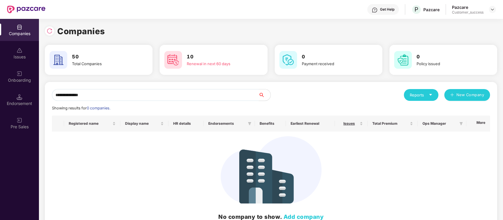
click at [59, 95] on input "**********" at bounding box center [155, 95] width 207 height 12
click at [138, 95] on input "**********" at bounding box center [155, 95] width 207 height 12
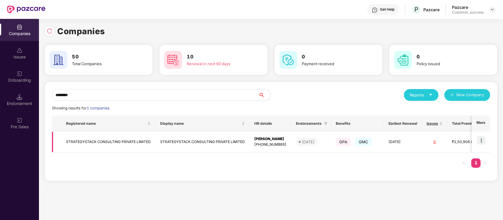
type input "********"
click at [480, 141] on img at bounding box center [481, 140] width 8 height 8
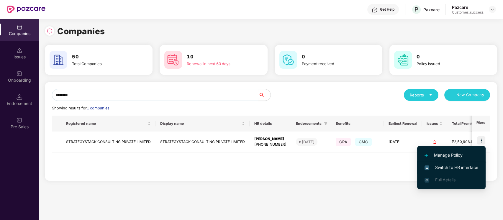
click at [467, 168] on span "Switch to HR interface" at bounding box center [452, 167] width 54 height 6
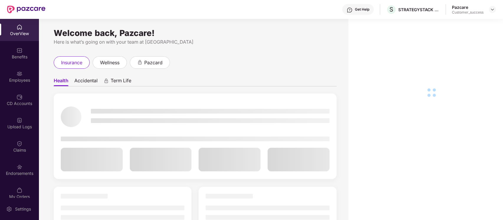
click at [20, 79] on div "Employees" at bounding box center [19, 80] width 39 height 6
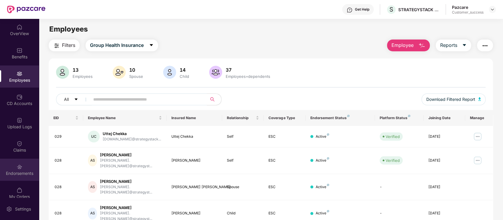
click at [32, 166] on div "Endorsements" at bounding box center [19, 170] width 39 height 22
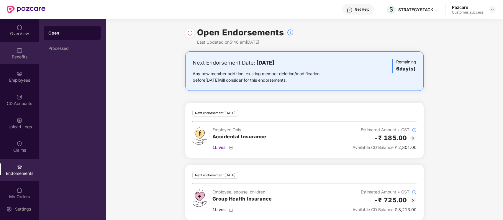
click at [20, 57] on div "Benefits" at bounding box center [19, 57] width 39 height 6
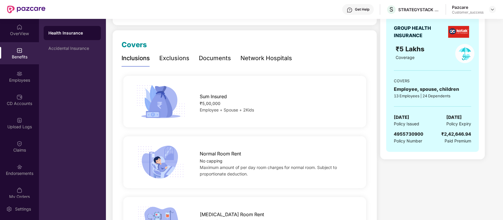
click at [413, 132] on span "4955730900" at bounding box center [409, 134] width 30 height 6
copy span "4955730900"
click at [492, 8] on img at bounding box center [492, 9] width 5 height 5
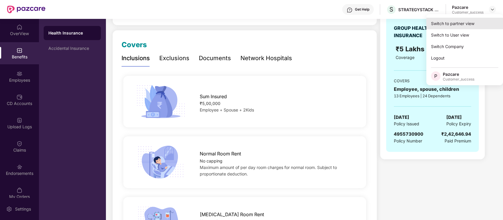
click at [466, 23] on div "Switch to partner view" at bounding box center [464, 24] width 77 height 12
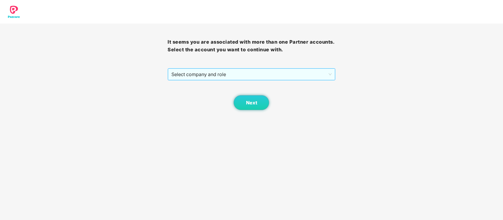
click at [237, 71] on span "Select company and role" at bounding box center [251, 74] width 160 height 11
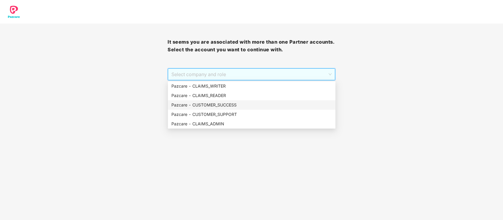
click at [230, 104] on div "Pazcare - CUSTOMER_SUCCESS" at bounding box center [251, 105] width 161 height 6
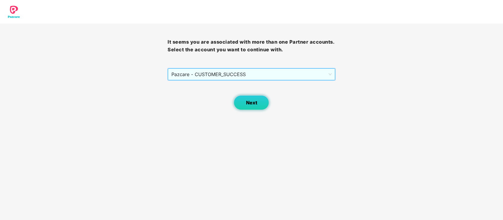
click at [252, 105] on span "Next" at bounding box center [251, 103] width 11 height 6
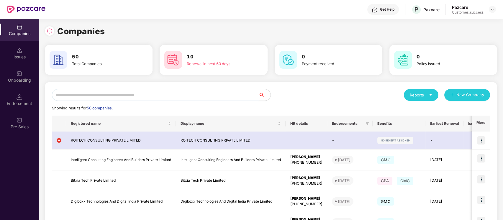
click at [80, 93] on input "text" at bounding box center [155, 95] width 207 height 12
type input "*"
click at [47, 32] on img at bounding box center [50, 31] width 6 height 6
click at [156, 95] on input "text" at bounding box center [155, 95] width 207 height 12
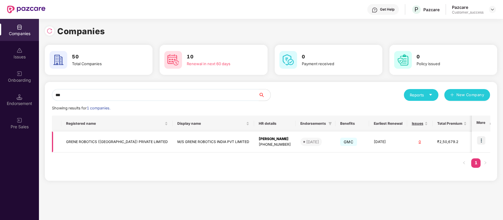
type input "***"
click at [482, 140] on img at bounding box center [481, 140] width 8 height 8
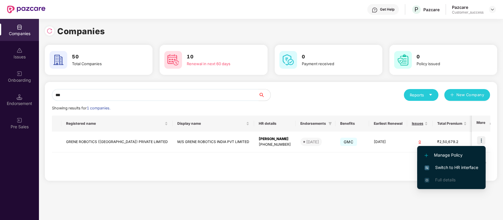
click at [472, 166] on span "Switch to HR interface" at bounding box center [452, 167] width 54 height 6
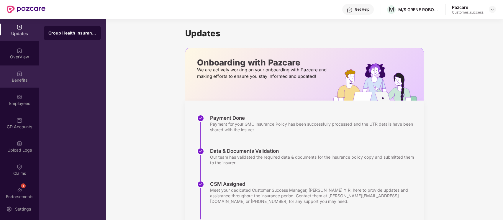
click at [24, 77] on div "Benefits" at bounding box center [19, 77] width 39 height 22
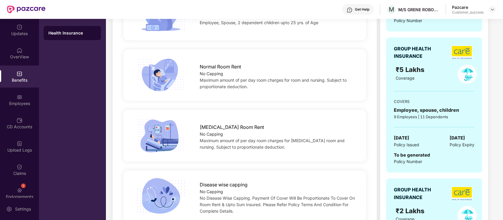
scroll to position [197, 0]
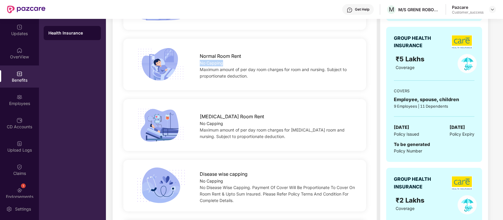
drag, startPoint x: 223, startPoint y: 61, endPoint x: 200, endPoint y: 61, distance: 23.3
click at [200, 61] on div "No Capping" at bounding box center [278, 63] width 156 height 6
copy div "No Capping"
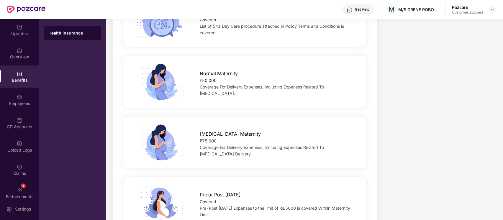
scroll to position [656, 0]
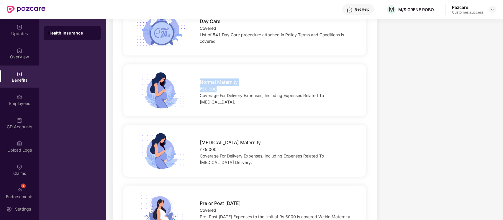
drag, startPoint x: 217, startPoint y: 89, endPoint x: 199, endPoint y: 84, distance: 18.4
click at [199, 84] on div "Normal Maternity ₹50,000 Coverage For Delivery Expenses, Including Expenses Rel…" at bounding box center [277, 91] width 174 height 30
copy div "Normal Maternity ₹50,000"
click at [219, 142] on span "[MEDICAL_DATA] Maternity" at bounding box center [230, 142] width 61 height 7
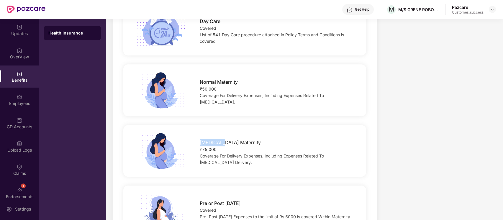
click at [219, 142] on span "[MEDICAL_DATA] Maternity" at bounding box center [230, 142] width 61 height 7
click at [218, 147] on div "₹75,000" at bounding box center [278, 149] width 156 height 6
drag, startPoint x: 216, startPoint y: 147, endPoint x: 210, endPoint y: 148, distance: 6.2
click at [210, 148] on div "₹75,000" at bounding box center [278, 149] width 156 height 6
click at [217, 147] on div "₹75,000" at bounding box center [278, 149] width 156 height 6
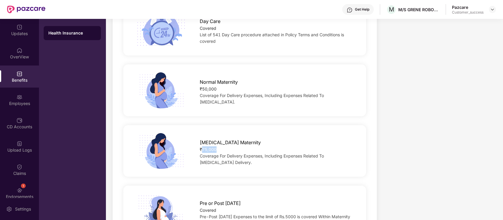
drag, startPoint x: 206, startPoint y: 148, endPoint x: 201, endPoint y: 149, distance: 4.8
click at [201, 149] on div "₹75,000" at bounding box center [278, 149] width 156 height 6
copy div "75,000"
click at [212, 143] on span "[MEDICAL_DATA] Maternity" at bounding box center [230, 142] width 61 height 7
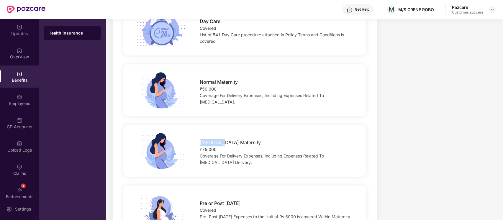
copy span "[MEDICAL_DATA]"
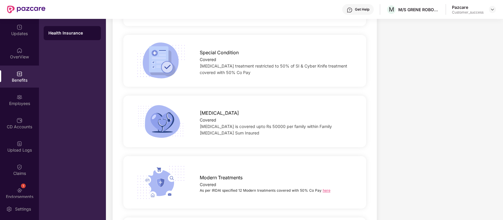
scroll to position [1115, 0]
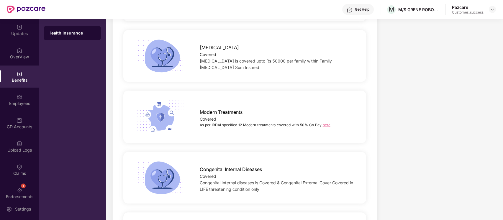
click at [326, 126] on link "here" at bounding box center [327, 125] width 8 height 4
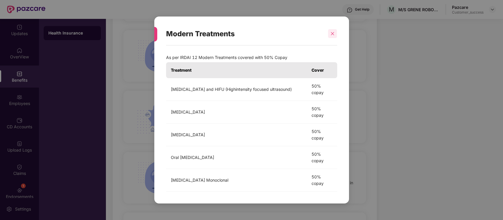
click at [334, 30] on div at bounding box center [332, 33] width 9 height 9
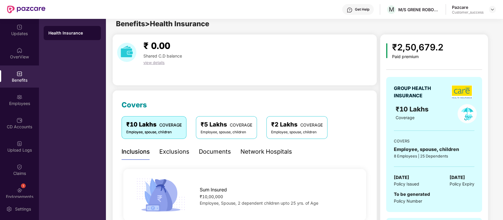
scroll to position [0, 0]
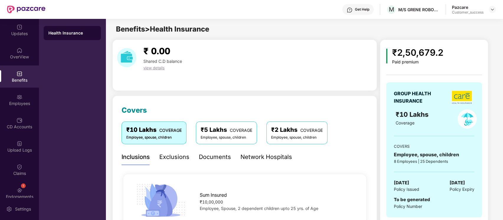
click at [226, 131] on div "₹5 Lakhs COVERAGE" at bounding box center [227, 129] width 52 height 9
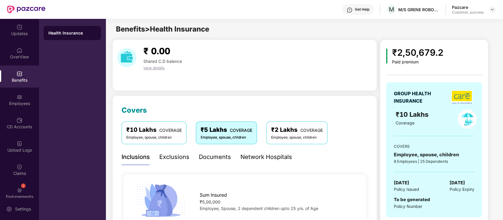
click at [154, 160] on div "Inclusions Exclusions Documents Network Hospitals" at bounding box center [207, 157] width 171 height 16
click at [162, 159] on div "Exclusions" at bounding box center [174, 157] width 30 height 9
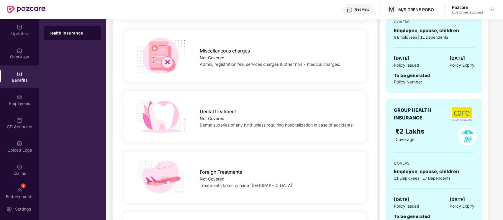
scroll to position [200, 0]
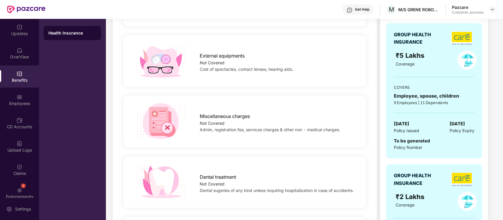
click at [226, 114] on span "Miscellaneous charges" at bounding box center [225, 116] width 50 height 7
copy span "Miscellaneous"
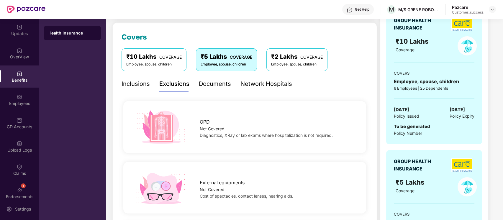
scroll to position [69, 0]
